Goal: Task Accomplishment & Management: Use online tool/utility

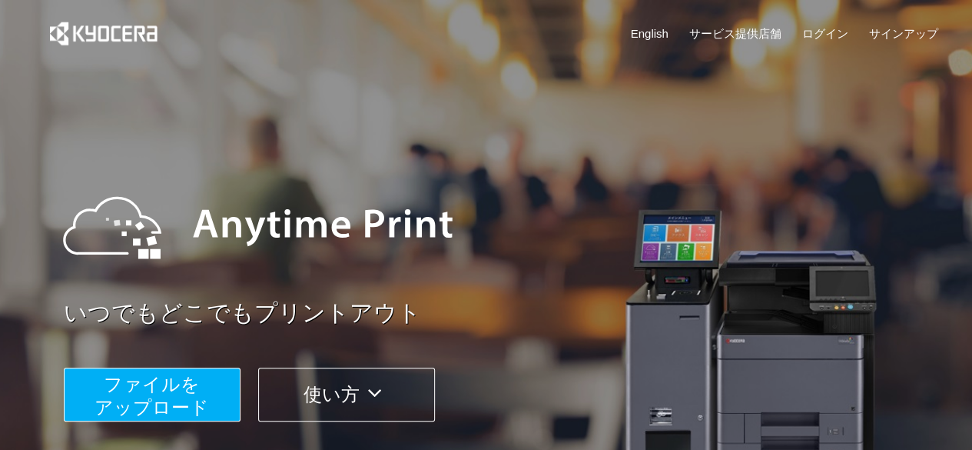
click at [194, 393] on span "ファイルを ​​アップロード" at bounding box center [152, 395] width 114 height 44
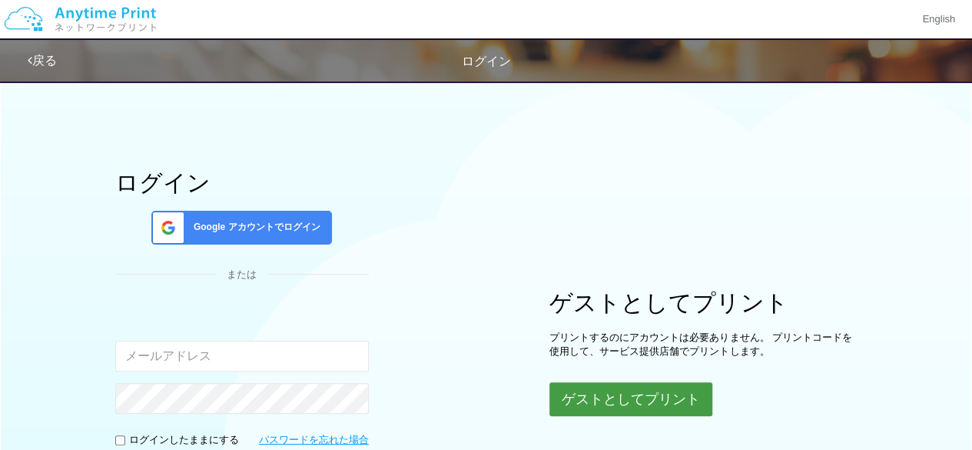
click at [652, 396] on button "ゲストとしてプリント" at bounding box center [630, 399] width 163 height 34
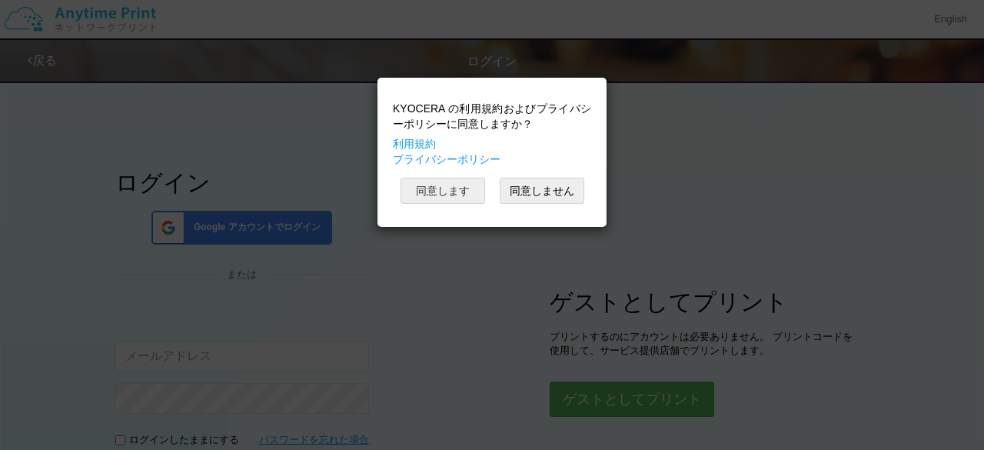
click at [465, 187] on button "同意します" at bounding box center [442, 191] width 85 height 26
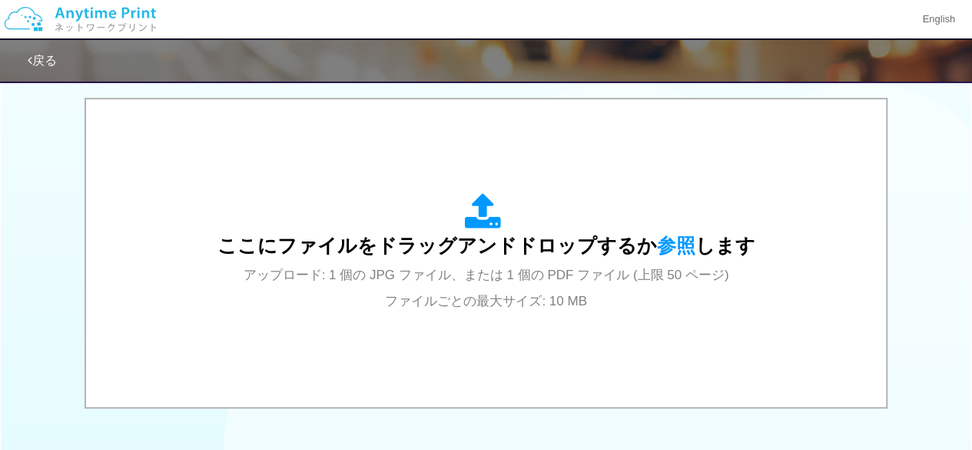
scroll to position [537, 0]
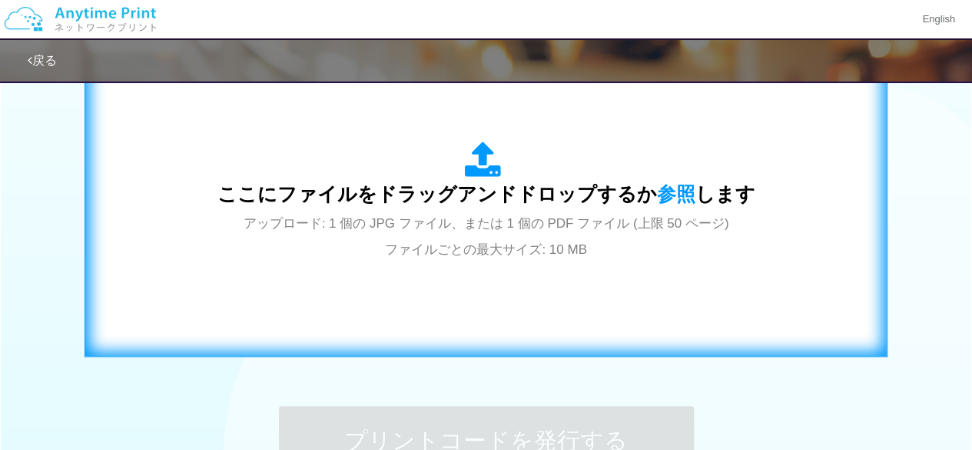
click at [413, 195] on span "ここにファイルをドラッグアンドドロップするか 参照 します" at bounding box center [486, 194] width 538 height 22
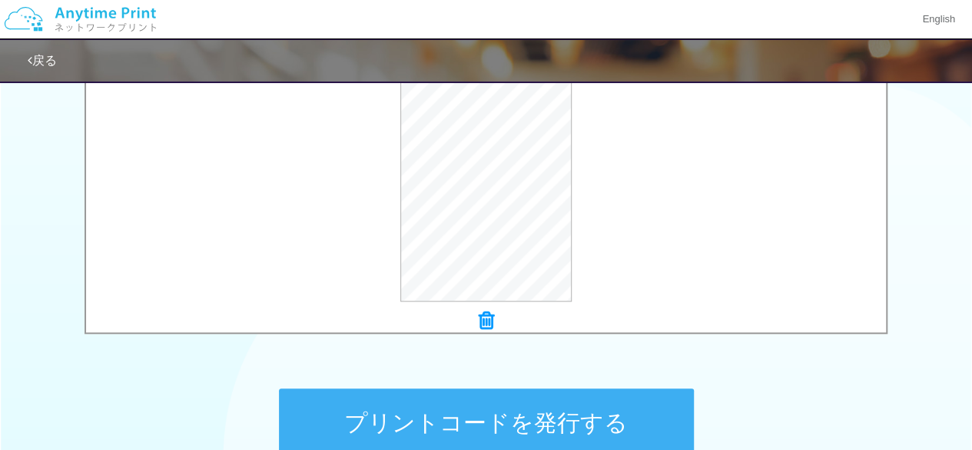
scroll to position [718, 0]
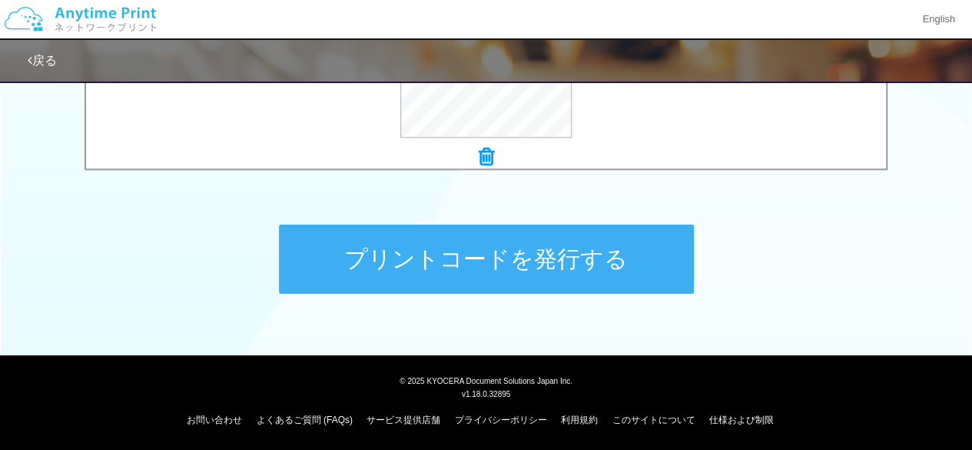
click at [564, 270] on button "プリントコードを発行する" at bounding box center [486, 258] width 415 height 69
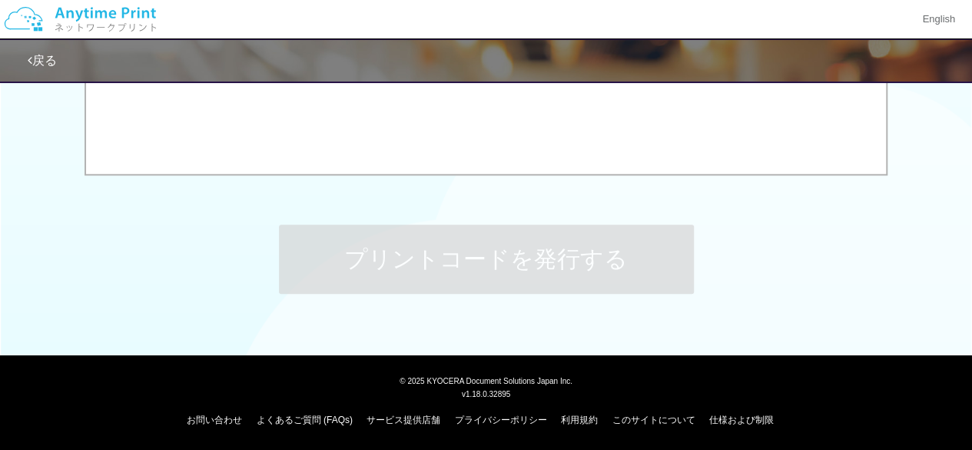
scroll to position [0, 0]
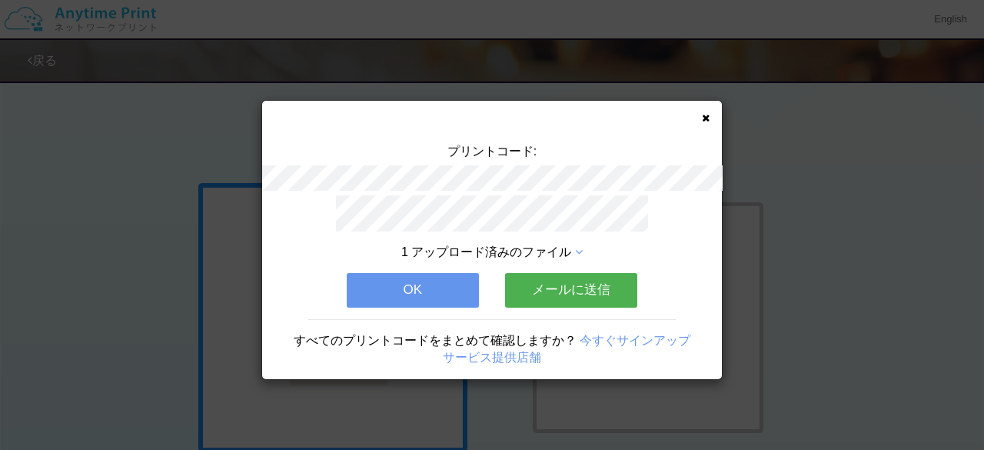
click at [440, 292] on button "OK" at bounding box center [413, 290] width 132 height 34
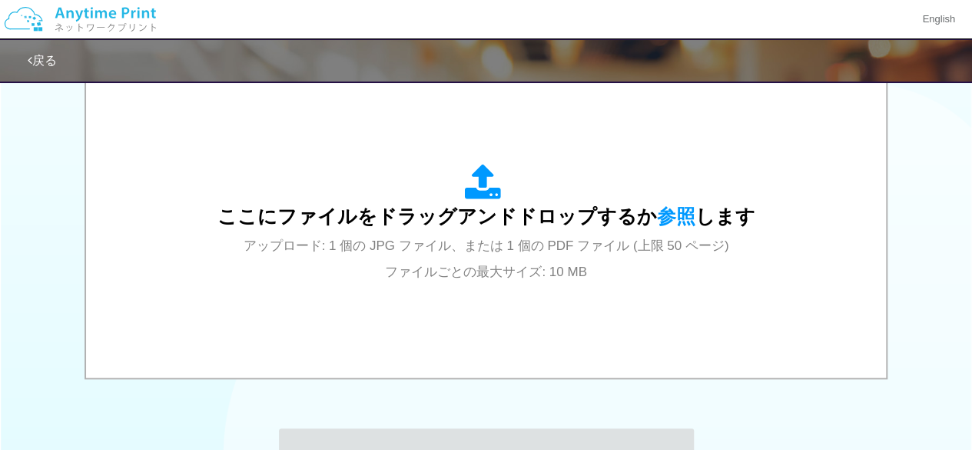
scroll to position [556, 0]
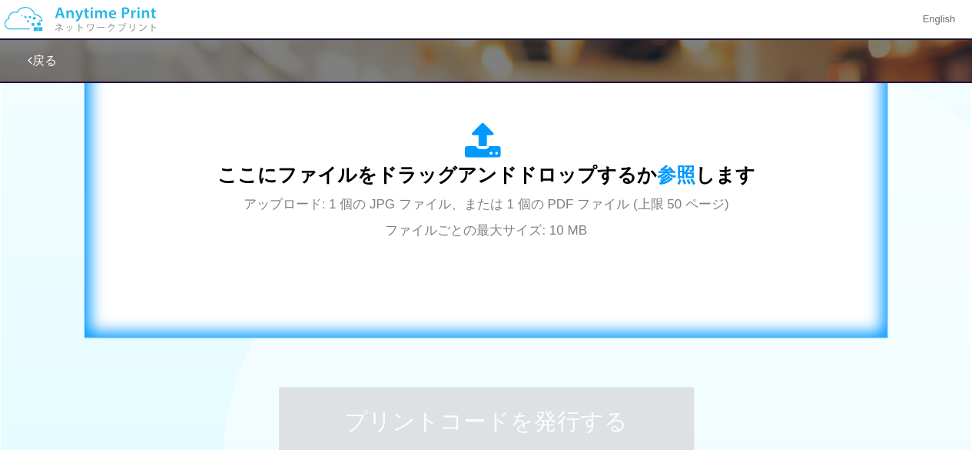
click at [507, 185] on span "ここにファイルをドラッグアンドドロップするか 参照 します" at bounding box center [486, 175] width 538 height 22
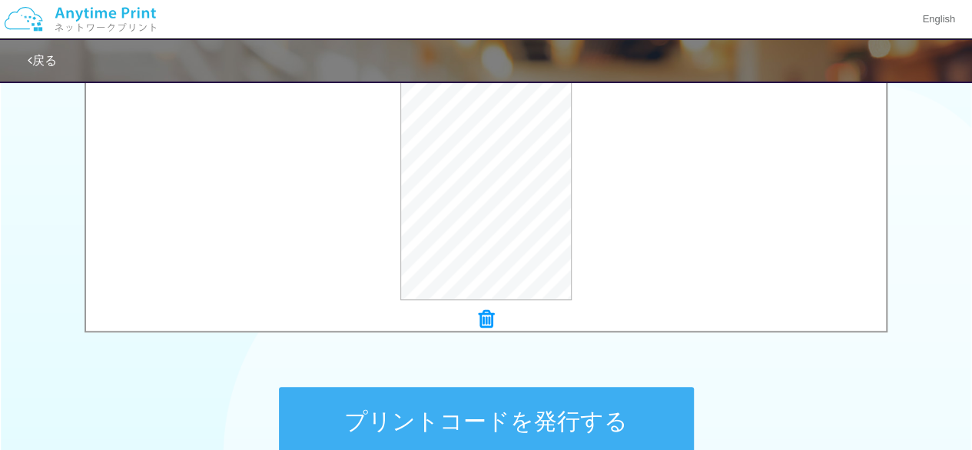
click at [634, 430] on button "プリントコードを発行する" at bounding box center [486, 421] width 415 height 69
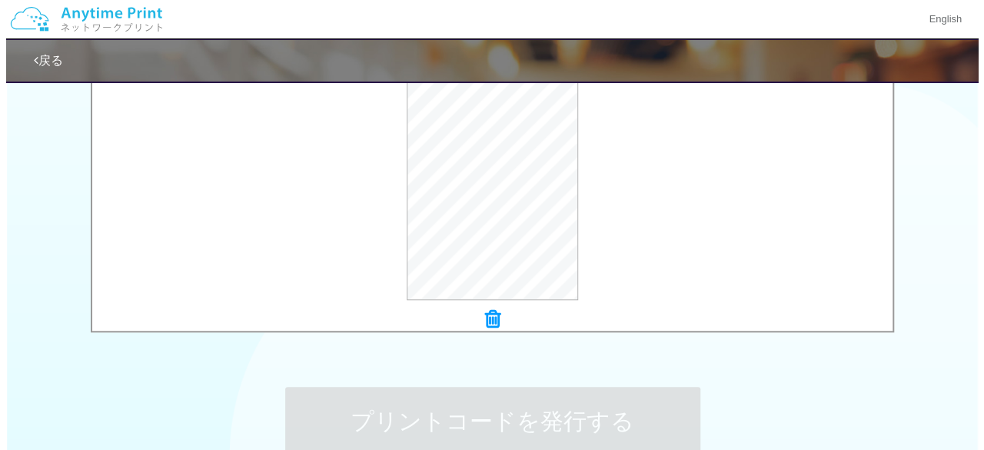
scroll to position [0, 0]
